Goal: Information Seeking & Learning: Check status

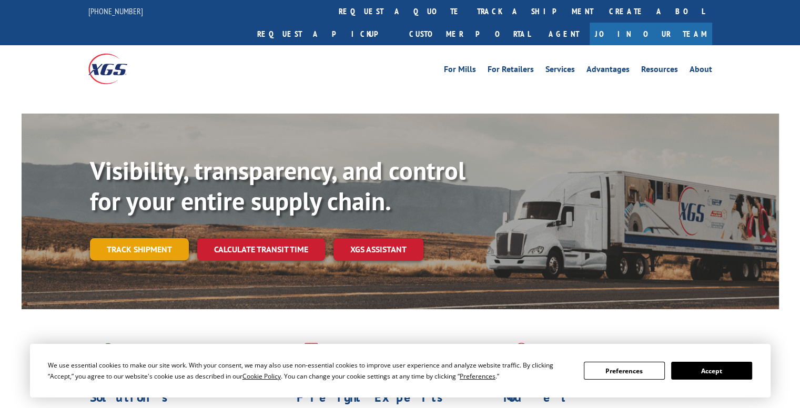
click at [137, 238] on link "Track shipment" at bounding box center [139, 249] width 99 height 22
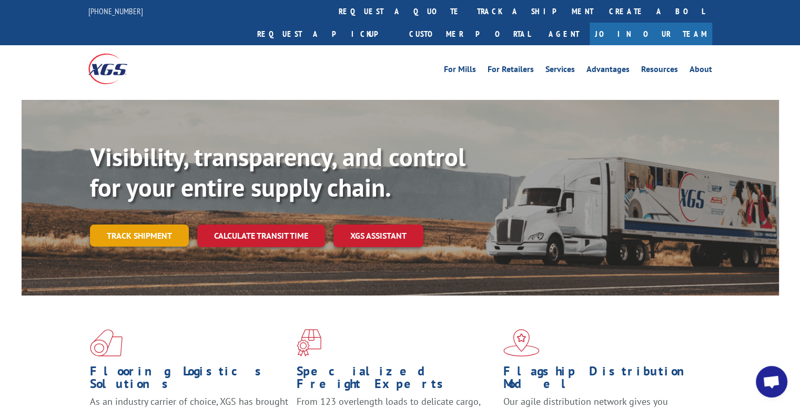
click at [139, 225] on link "Track shipment" at bounding box center [139, 236] width 99 height 22
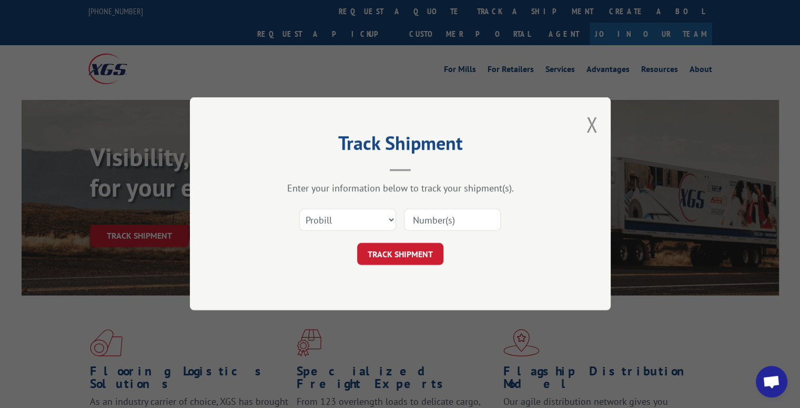
click at [458, 227] on input at bounding box center [452, 220] width 97 height 22
click at [448, 218] on input at bounding box center [452, 220] width 97 height 22
type input "17501807"
click at [429, 247] on button "TRACK SHIPMENT" at bounding box center [400, 255] width 86 height 22
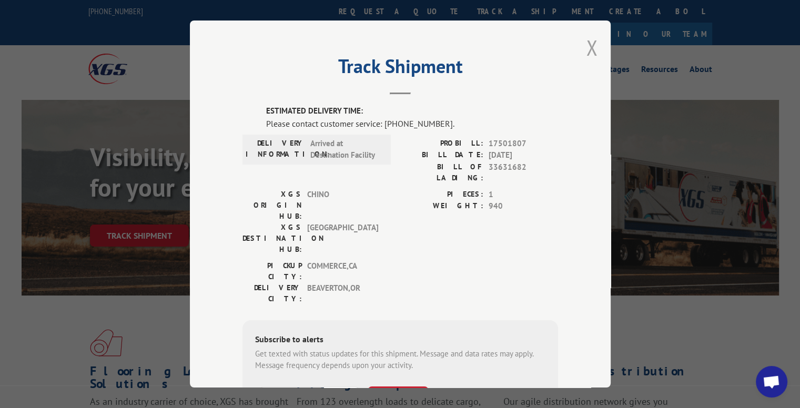
click at [589, 47] on button "Close modal" at bounding box center [592, 48] width 12 height 28
